Goal: Information Seeking & Learning: Learn about a topic

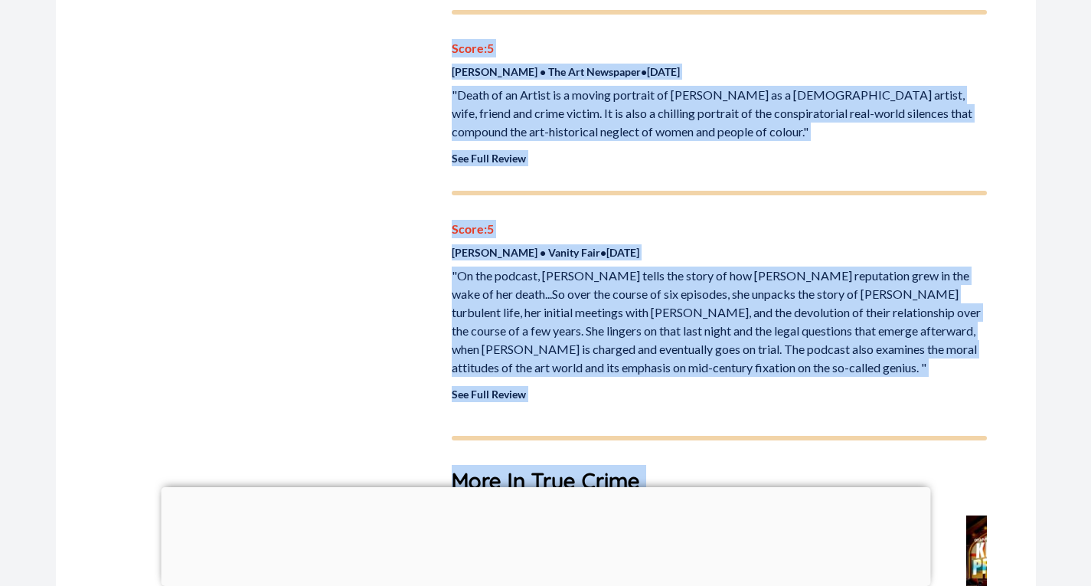
scroll to position [2183, 0]
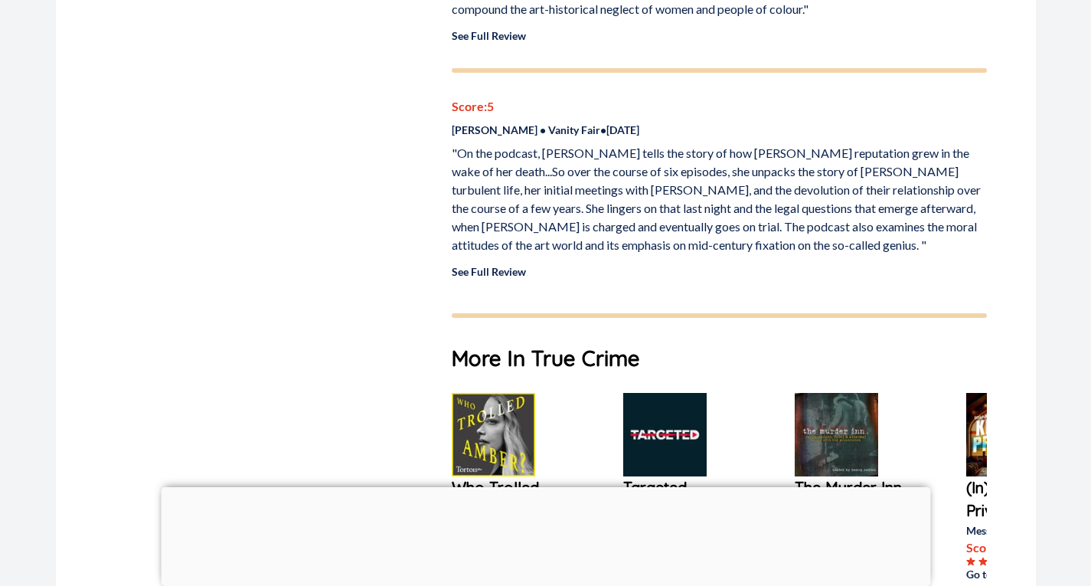
drag, startPoint x: 454, startPoint y: 348, endPoint x: 585, endPoint y: 279, distance: 148.3
copy div "You’ve heard of [PERSON_NAME] but you may have never heard of [PERSON_NAME]. [P…"
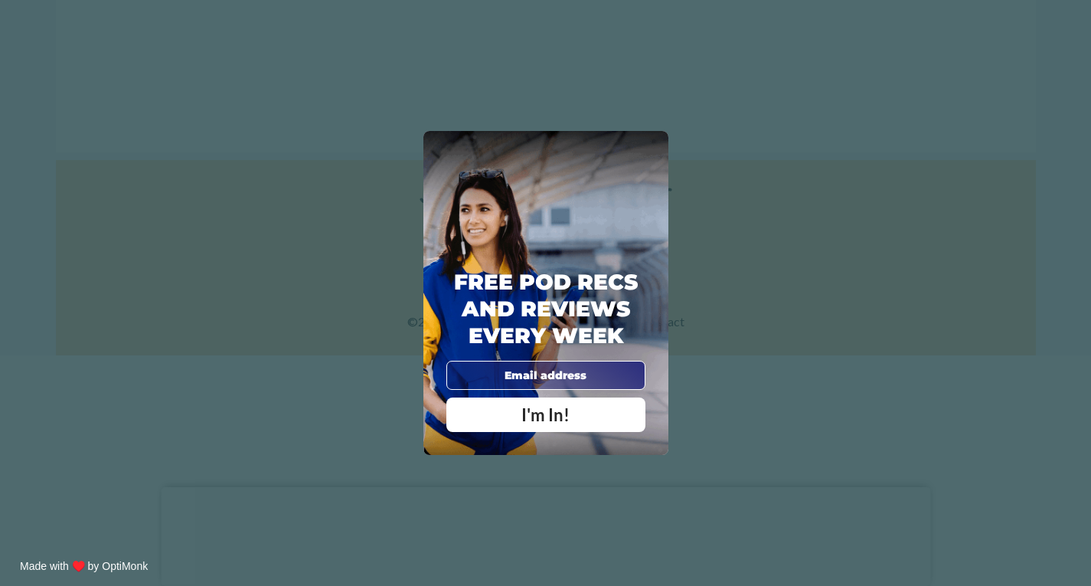
scroll to position [2885, 0]
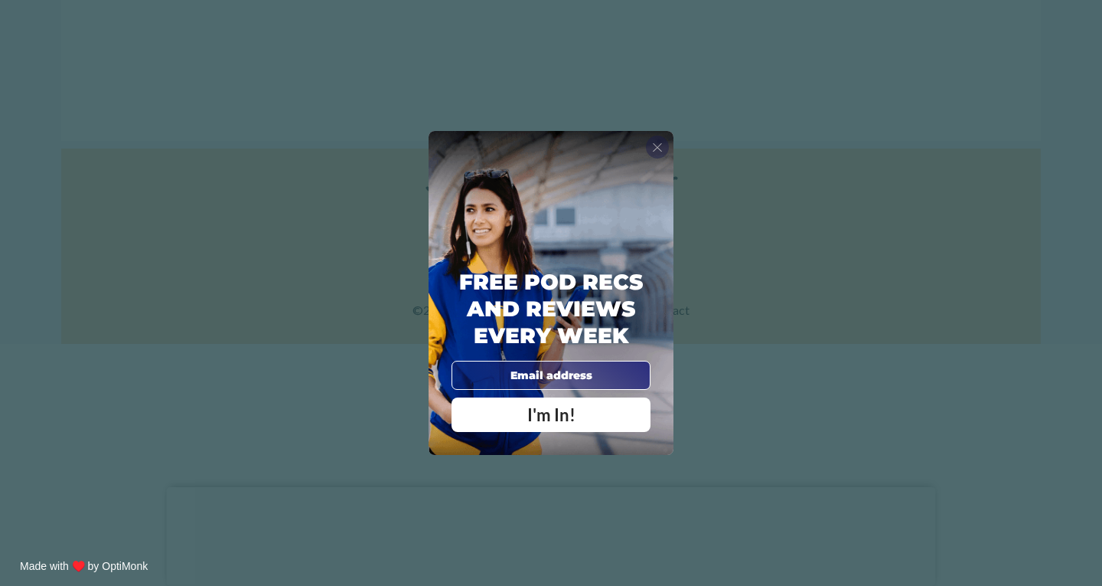
click at [658, 148] on span "X" at bounding box center [657, 146] width 11 height 15
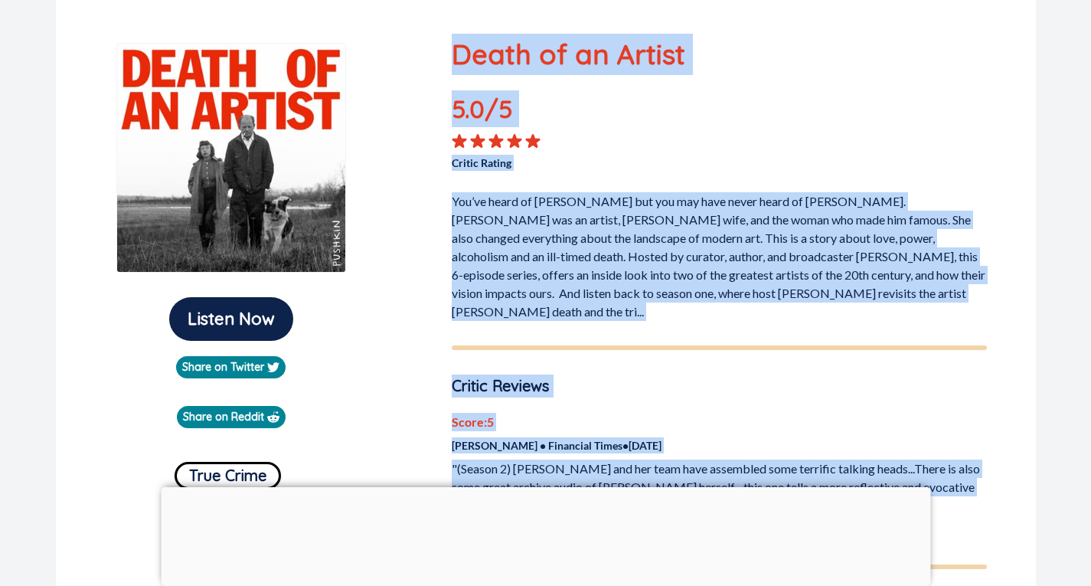
scroll to position [45, 0]
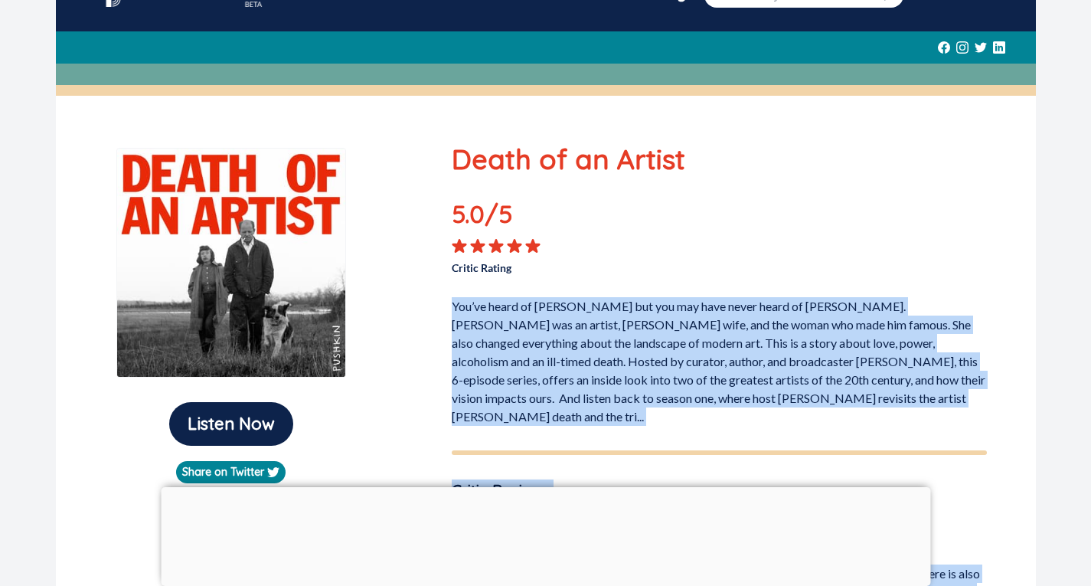
drag, startPoint x: 543, startPoint y: 241, endPoint x: 449, endPoint y: 278, distance: 101.1
copy div "Lor’ip dolor si Ametcon Adipisc eli sed doe temp incid utlab et Dol Magnaal. En…"
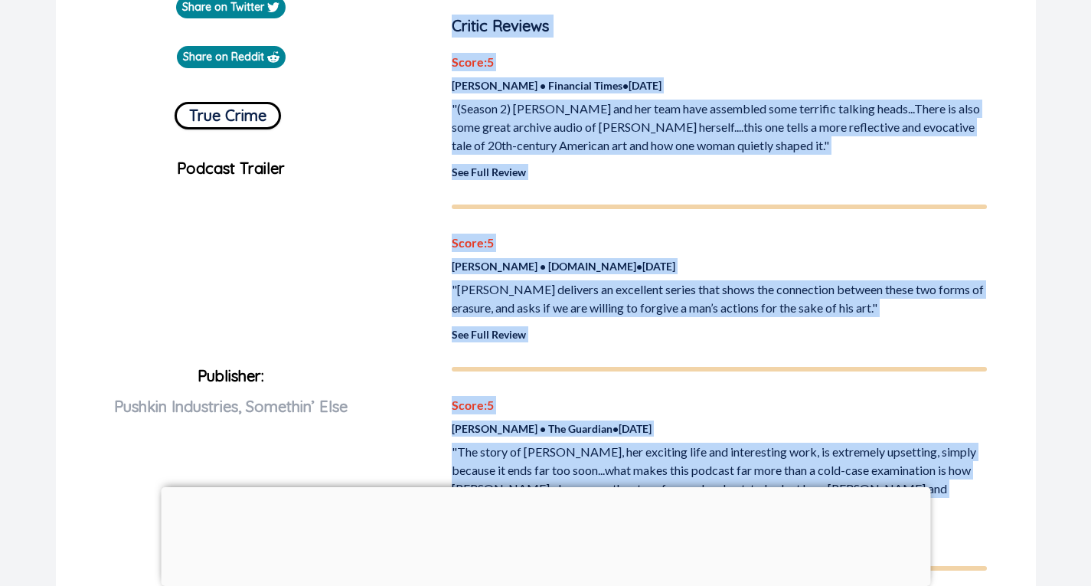
scroll to position [511, 0]
click at [488, 233] on p "Score: 5" at bounding box center [719, 242] width 535 height 18
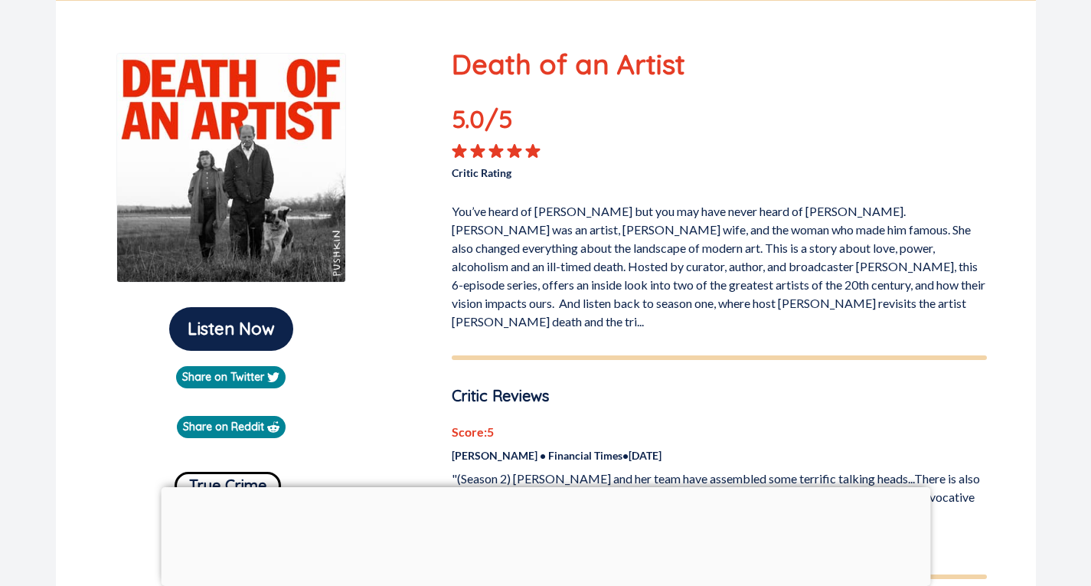
scroll to position [135, 0]
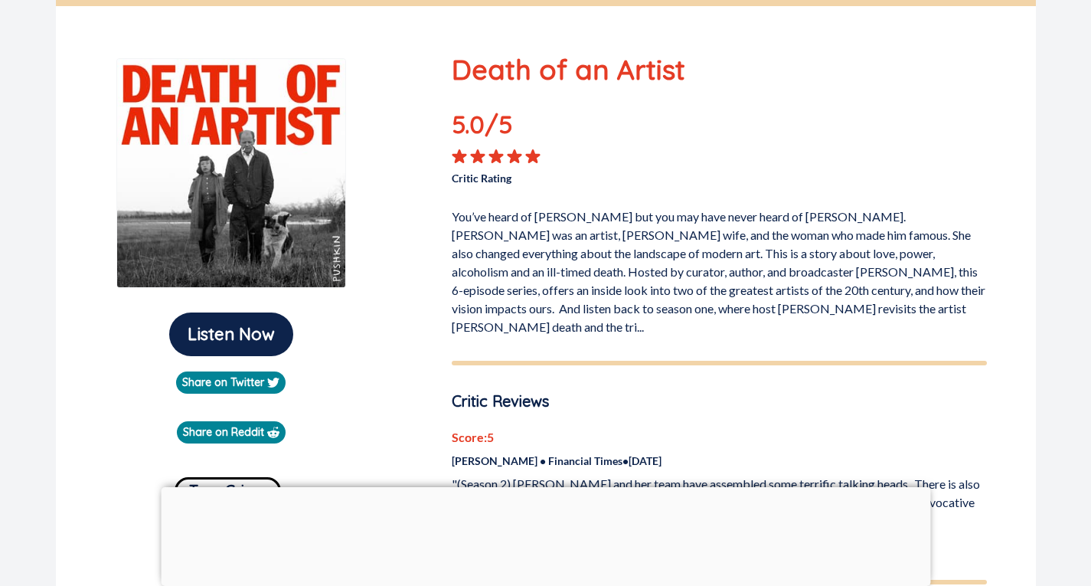
click at [480, 175] on p "Critic Rating" at bounding box center [585, 175] width 267 height 22
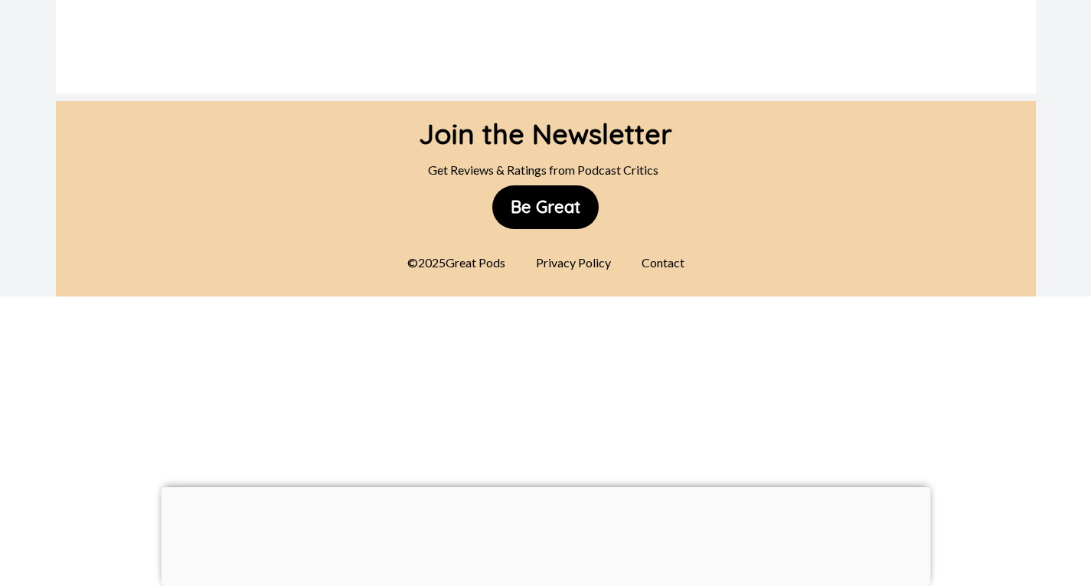
scroll to position [2976, 0]
